Goal: Communication & Community: Participate in discussion

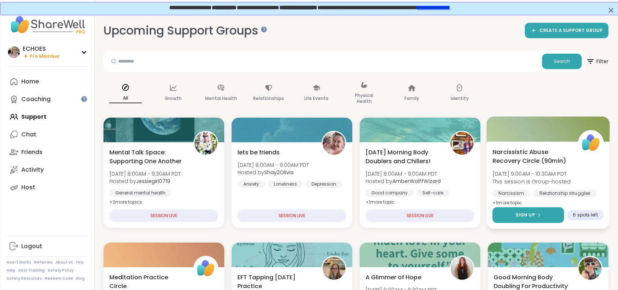
click at [536, 212] on div "Sign Up" at bounding box center [528, 214] width 25 height 7
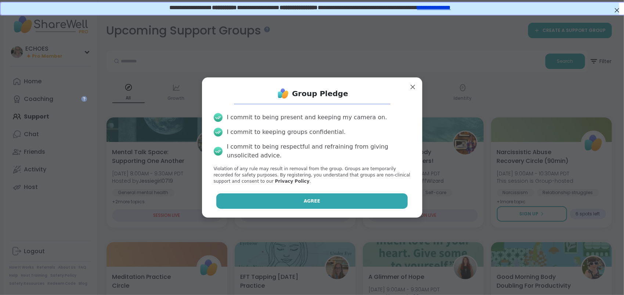
click at [312, 199] on span "Agree" at bounding box center [312, 201] width 17 height 7
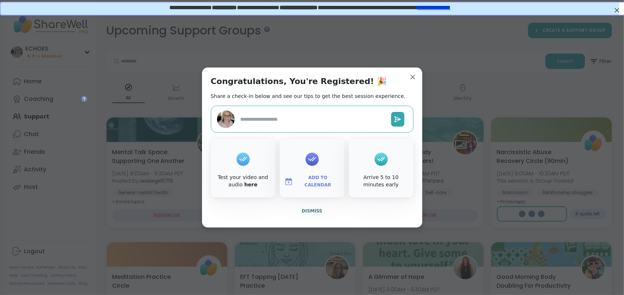
type textarea "*"
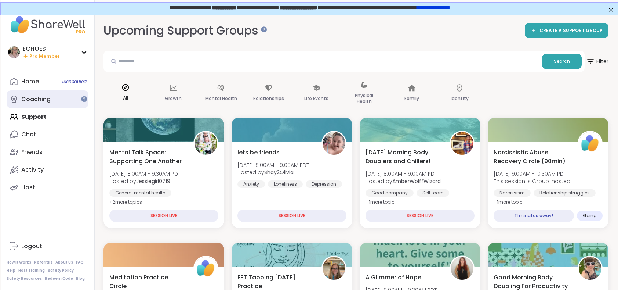
click at [41, 99] on div "Coaching" at bounding box center [35, 99] width 29 height 8
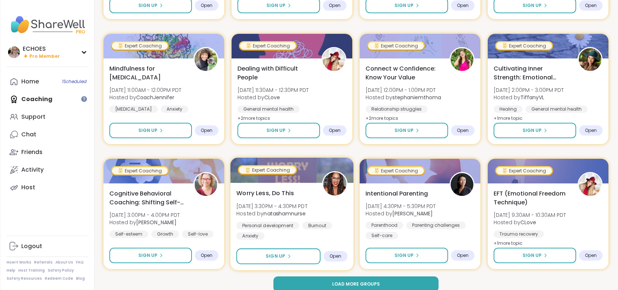
scroll to position [980, 0]
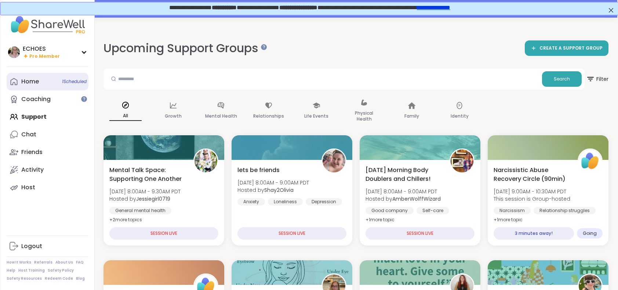
click at [34, 81] on div "Home 1 Scheduled" at bounding box center [30, 81] width 18 height 8
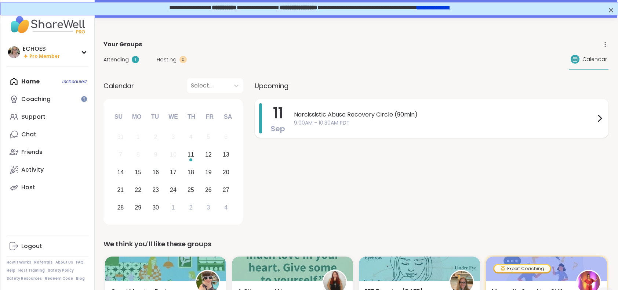
click at [448, 120] on span "9:00AM - 10:30AM PDT" at bounding box center [444, 123] width 301 height 8
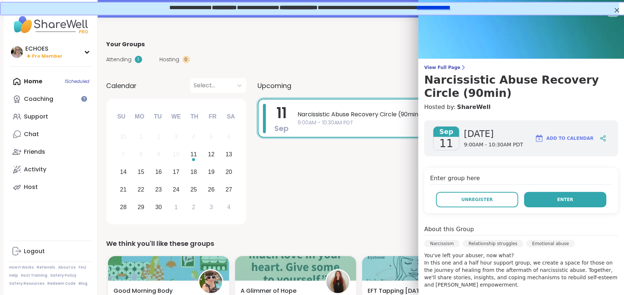
click at [540, 198] on button "Enter" at bounding box center [565, 199] width 82 height 15
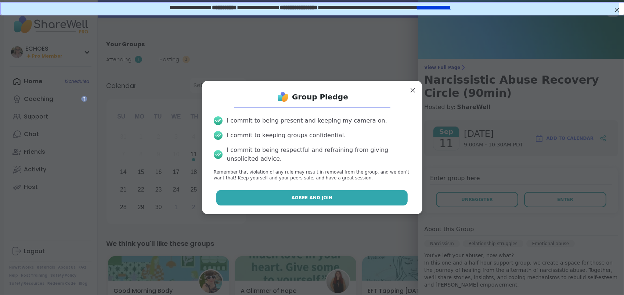
click at [338, 200] on button "Agree and Join" at bounding box center [311, 197] width 191 height 15
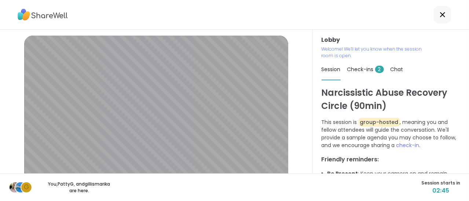
click at [439, 14] on icon at bounding box center [443, 14] width 9 height 9
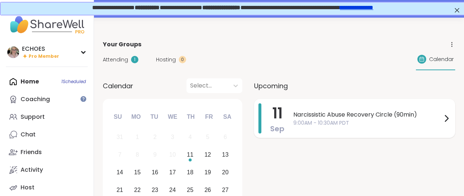
click at [433, 117] on span "Narcissistic Abuse Recovery Circle (90min)" at bounding box center [367, 114] width 149 height 9
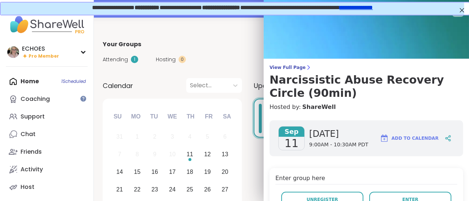
scroll to position [37, 0]
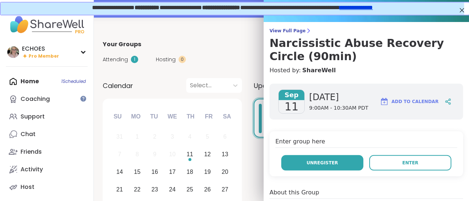
click at [327, 156] on button "Unregister" at bounding box center [322, 162] width 82 height 15
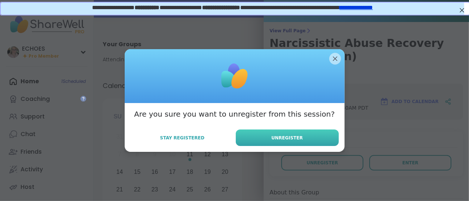
click at [302, 135] on button "Unregister" at bounding box center [287, 138] width 103 height 17
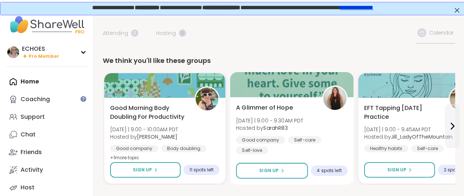
click at [327, 127] on div "A Glimmer of Hope [DATE] | 9:00 - 9:30AM PDT Hosted by SarahR83 Good company Se…" at bounding box center [292, 128] width 112 height 51
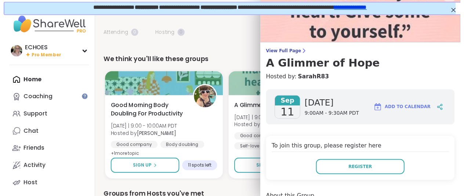
scroll to position [0, 0]
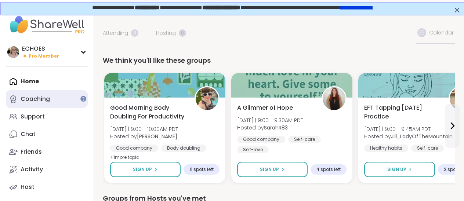
click at [55, 99] on link "Coaching" at bounding box center [47, 99] width 82 height 18
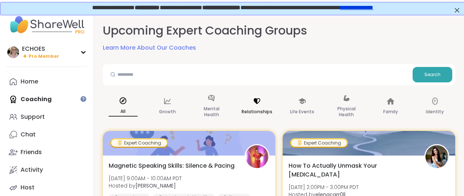
click at [260, 108] on p "Relationships" at bounding box center [256, 111] width 31 height 9
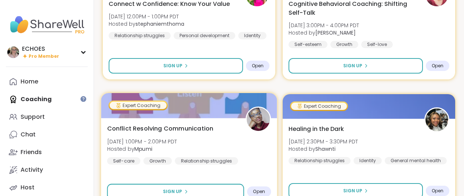
scroll to position [734, 0]
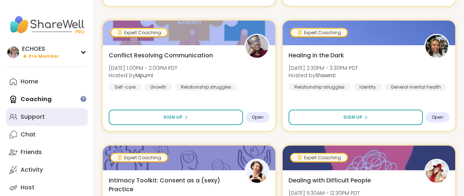
click at [59, 116] on link "Support" at bounding box center [47, 117] width 82 height 18
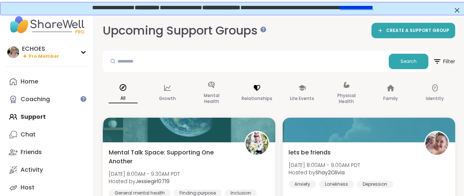
click at [262, 90] on div "Relationships" at bounding box center [257, 93] width 43 height 37
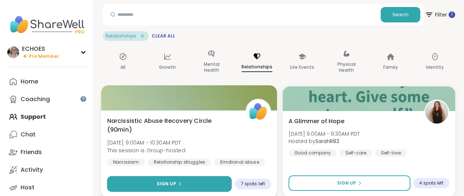
scroll to position [73, 0]
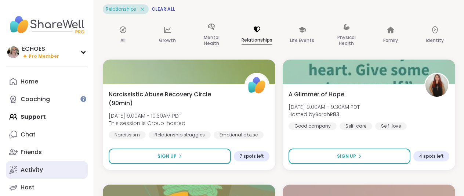
click at [51, 168] on link "Activity" at bounding box center [47, 170] width 82 height 18
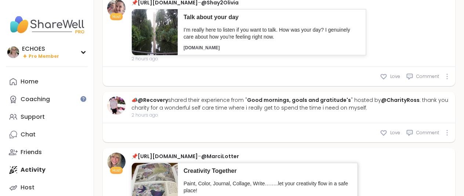
scroll to position [697, 0]
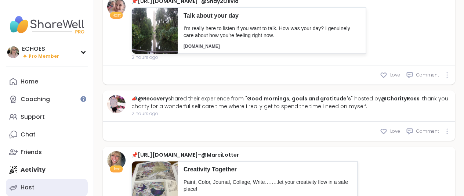
click at [53, 187] on link "Host" at bounding box center [47, 187] width 82 height 18
